Goal: Information Seeking & Learning: Find specific fact

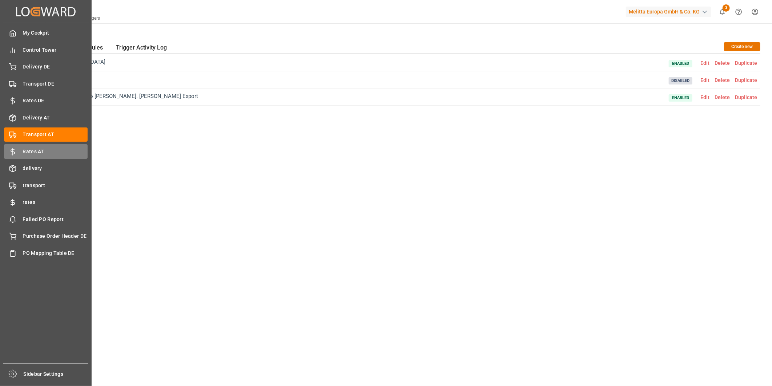
click at [40, 150] on span "Rates AT" at bounding box center [55, 152] width 65 height 8
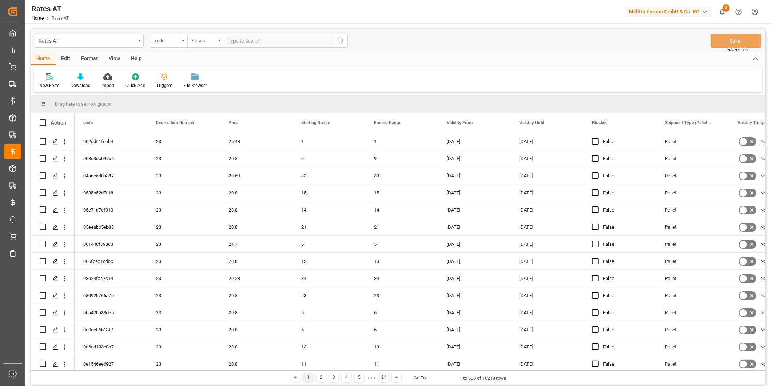
click at [168, 44] on div "code" at bounding box center [169, 41] width 36 height 14
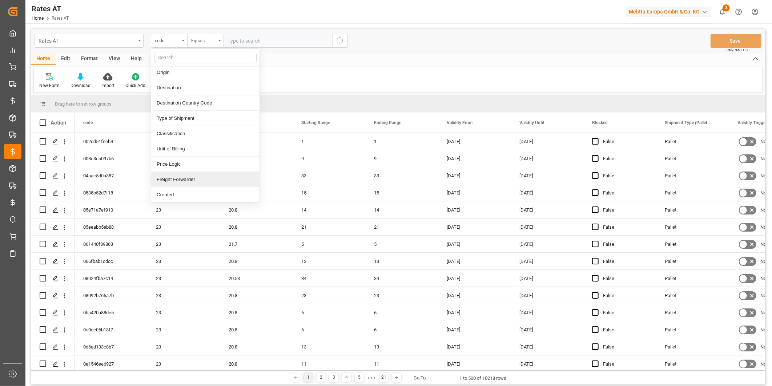
scroll to position [40, 0]
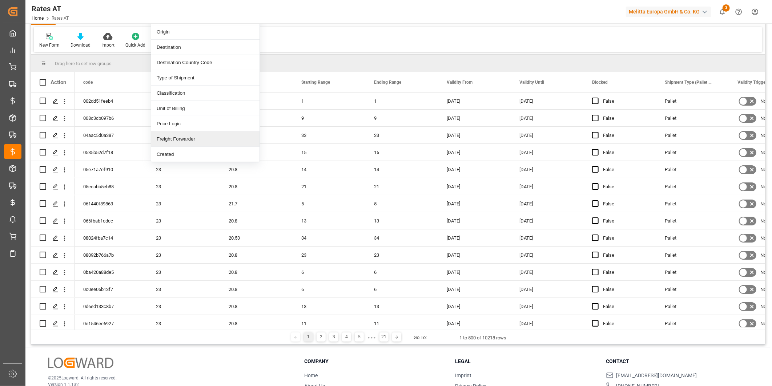
click at [192, 139] on div "Freight Forwarder" at bounding box center [205, 138] width 108 height 15
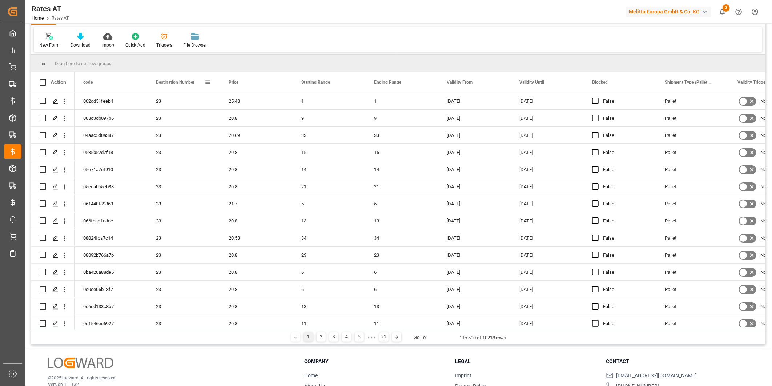
scroll to position [0, 0]
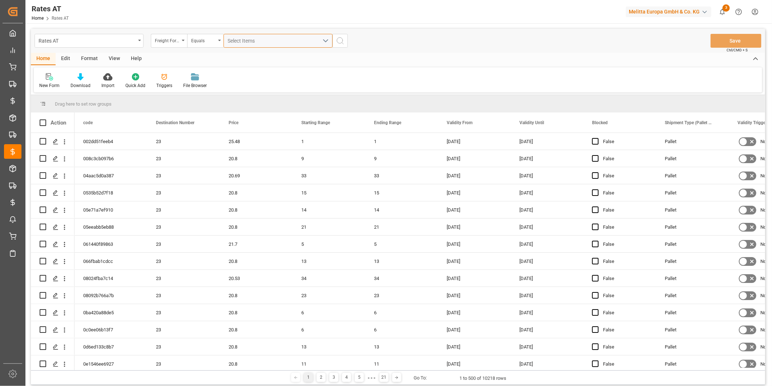
click at [244, 36] on button "Select Items" at bounding box center [278, 41] width 109 height 14
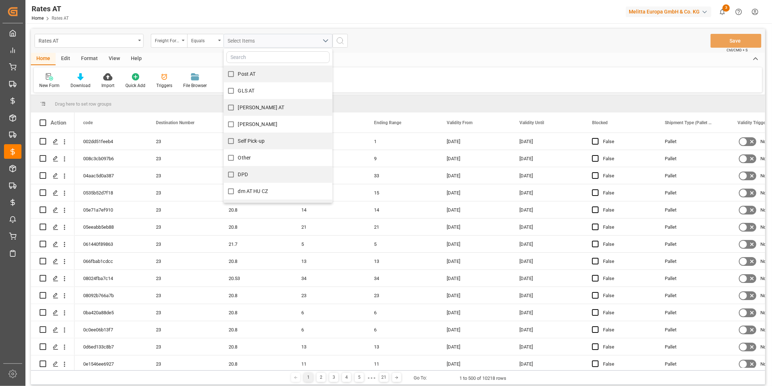
click at [247, 89] on span "GLS AT" at bounding box center [246, 91] width 17 height 6
click at [238, 89] on input "GLS AT" at bounding box center [231, 91] width 14 height 14
checkbox input "true"
click at [344, 41] on icon "search button" at bounding box center [340, 40] width 9 height 9
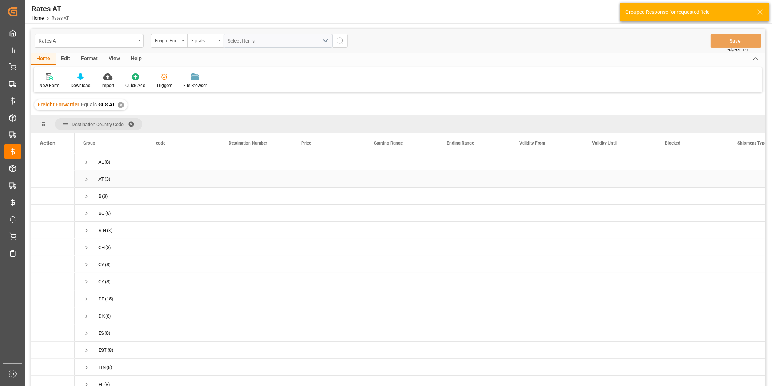
click at [87, 177] on span "Press SPACE to select this row." at bounding box center [86, 179] width 7 height 7
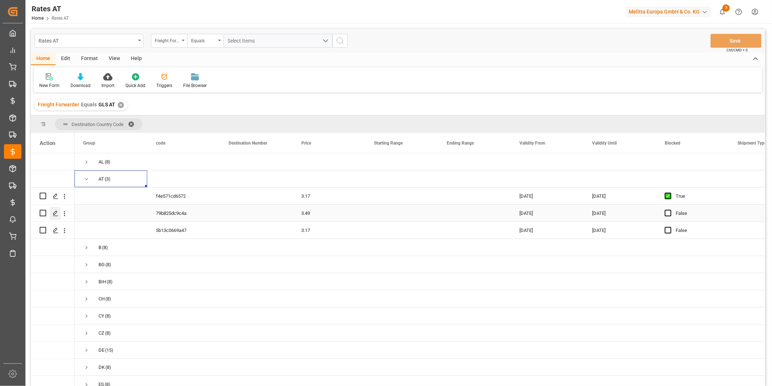
click at [53, 210] on icon "Press SPACE to select this row." at bounding box center [56, 213] width 6 height 6
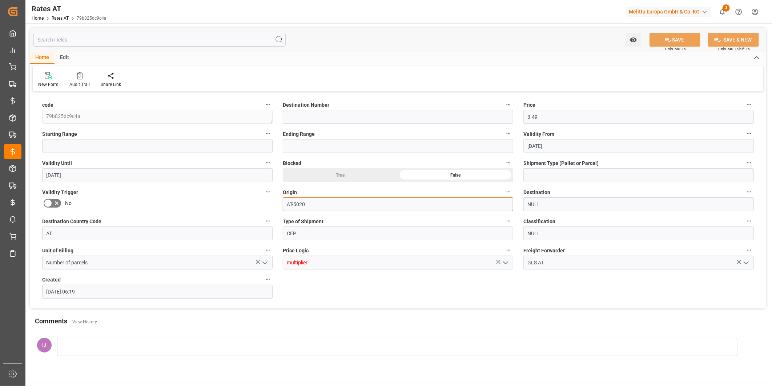
drag, startPoint x: 327, startPoint y: 201, endPoint x: 266, endPoint y: 201, distance: 61.5
click at [266, 201] on div "code 79b825dc9c4a Destination Number Price 3.49 Starting Range Ending Range Val…" at bounding box center [398, 200] width 737 height 215
